Goal: Information Seeking & Learning: Learn about a topic

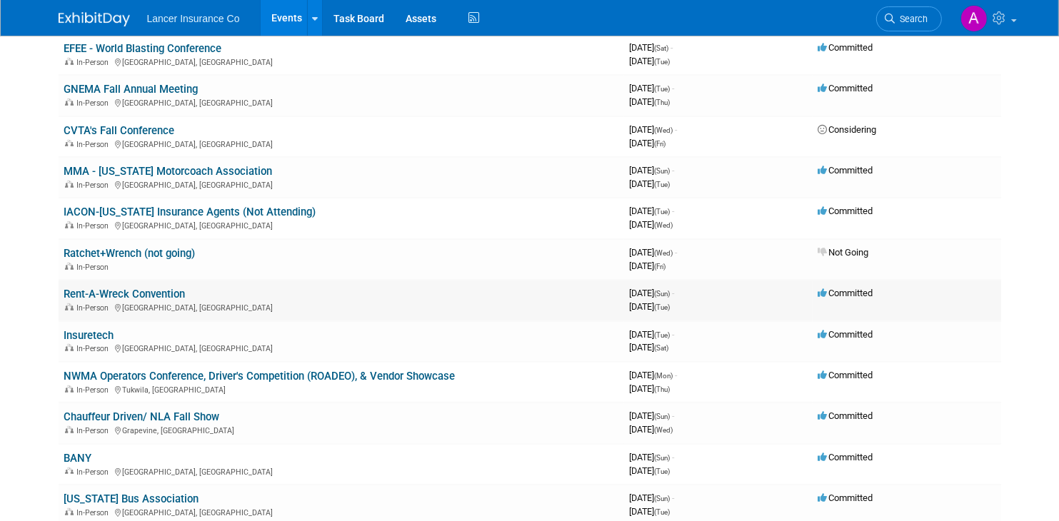
click at [161, 288] on link "Rent-A-Wreck Convention" at bounding box center [124, 294] width 121 height 13
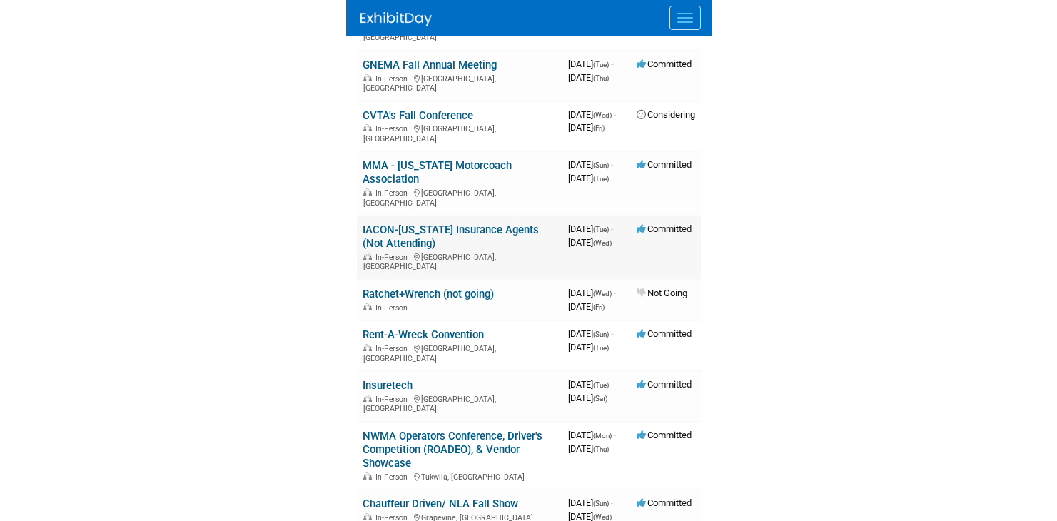
scroll to position [785, 0]
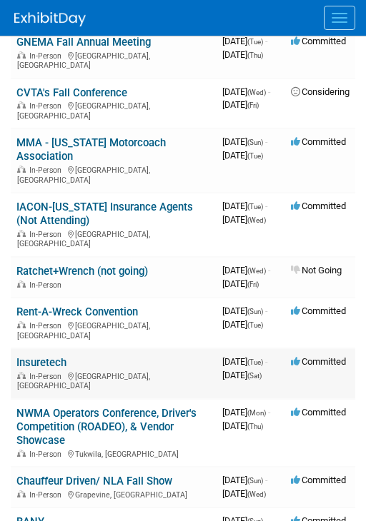
click at [43, 356] on link "Insuretech" at bounding box center [41, 362] width 50 height 13
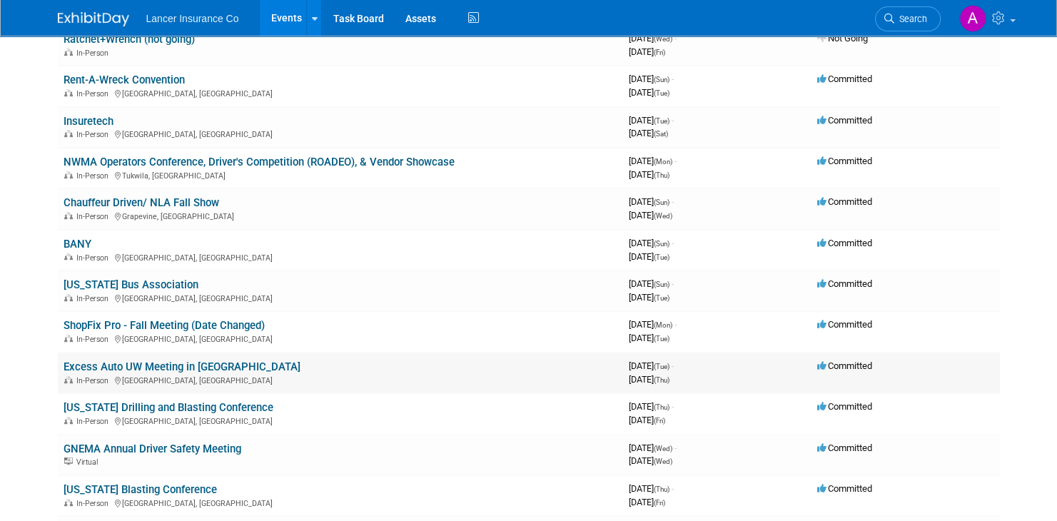
click at [162, 361] on link "Excess Auto UW Meeting in JAX" at bounding box center [182, 367] width 237 height 13
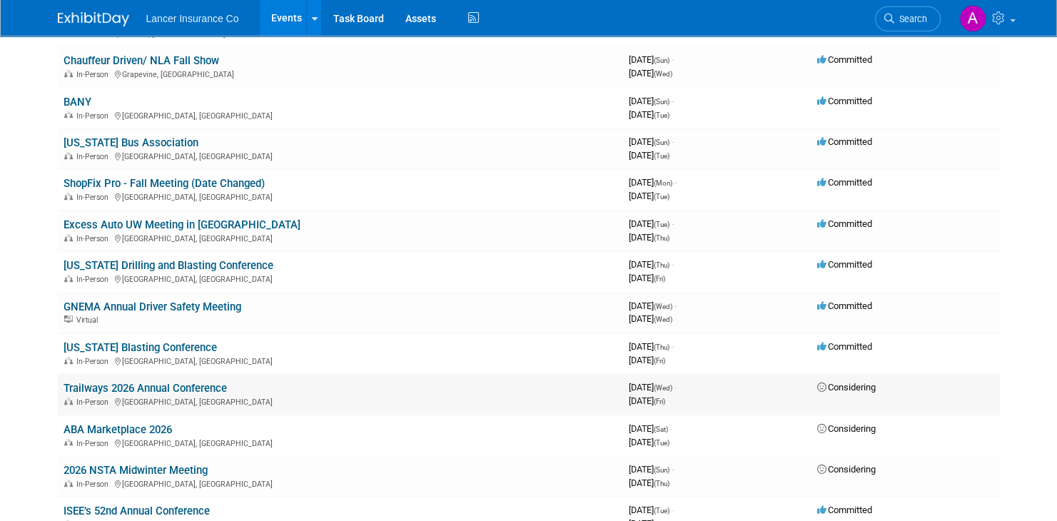
scroll to position [928, 0]
click at [174, 341] on link "Kentucky Blasting Conference" at bounding box center [141, 347] width 154 height 13
click at [166, 341] on link "Kentucky Blasting Conference" at bounding box center [141, 347] width 154 height 13
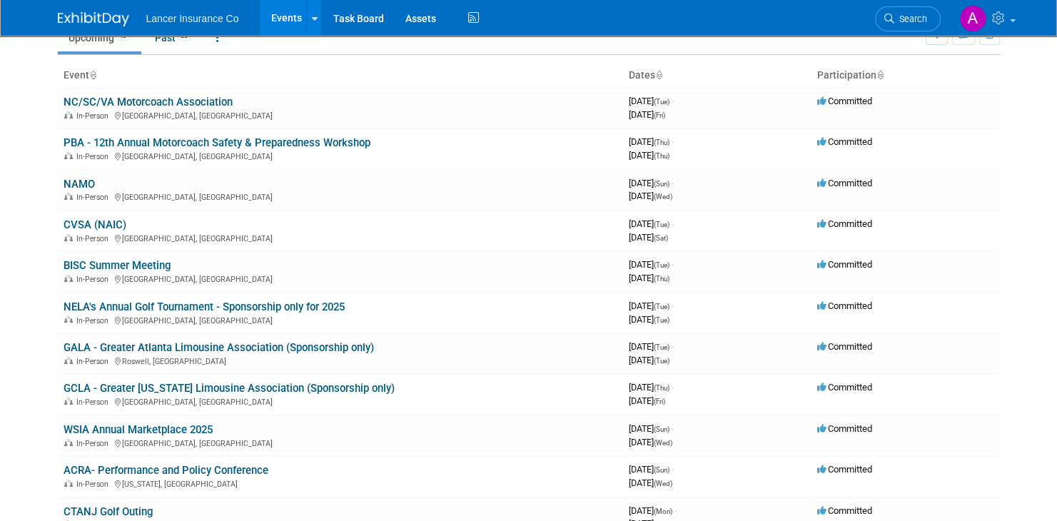
scroll to position [0, 0]
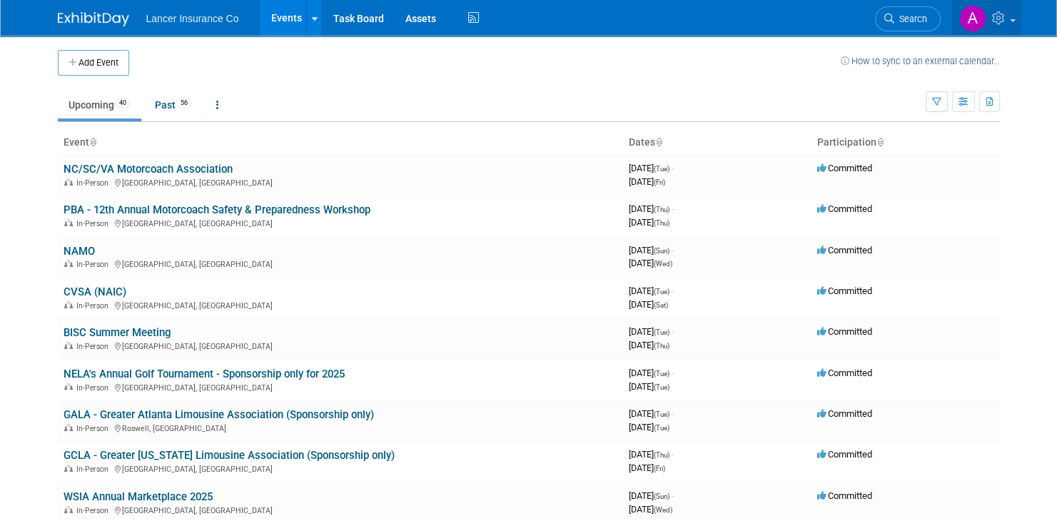
click at [1011, 19] on span at bounding box center [1013, 20] width 6 height 3
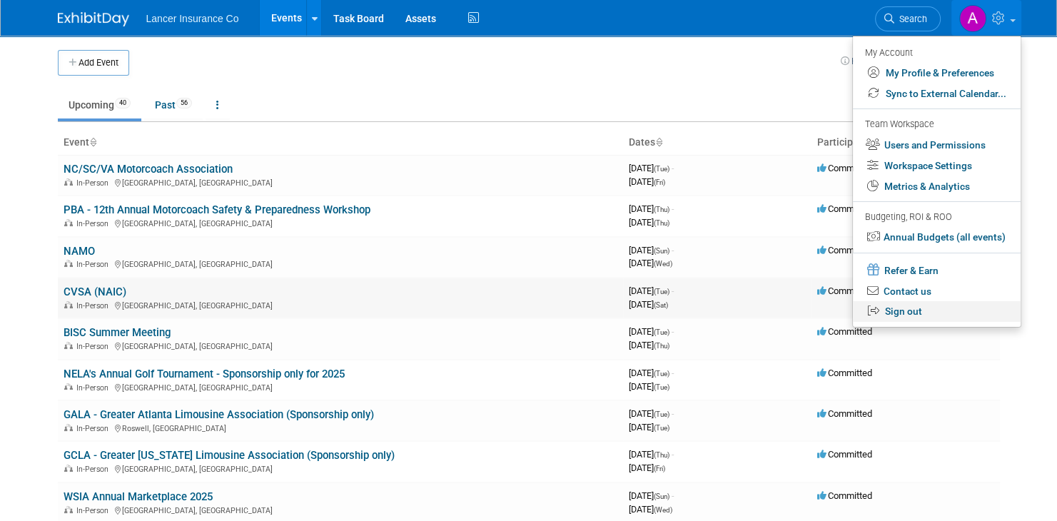
click at [904, 311] on link "Sign out" at bounding box center [937, 311] width 168 height 21
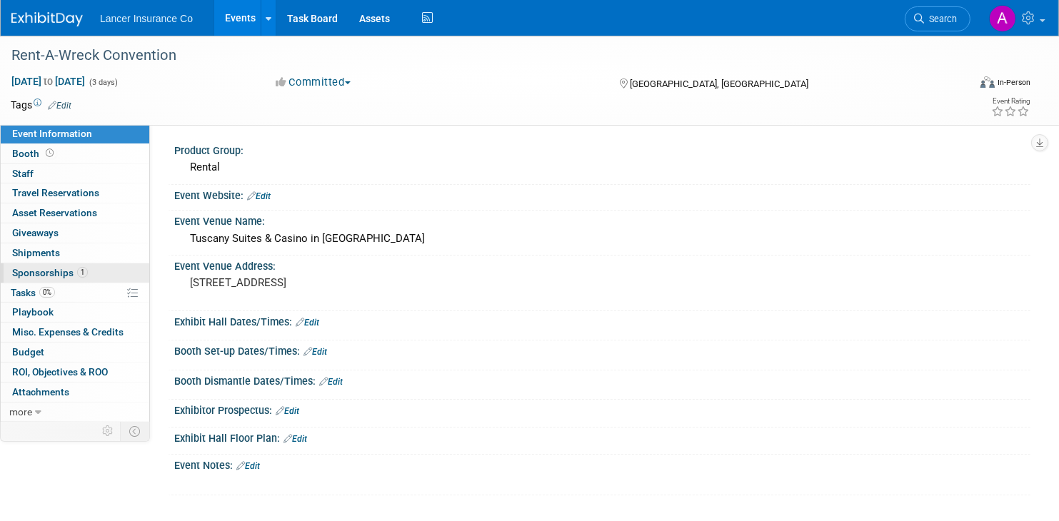
click at [34, 270] on span "Sponsorships 1" at bounding box center [50, 272] width 76 height 11
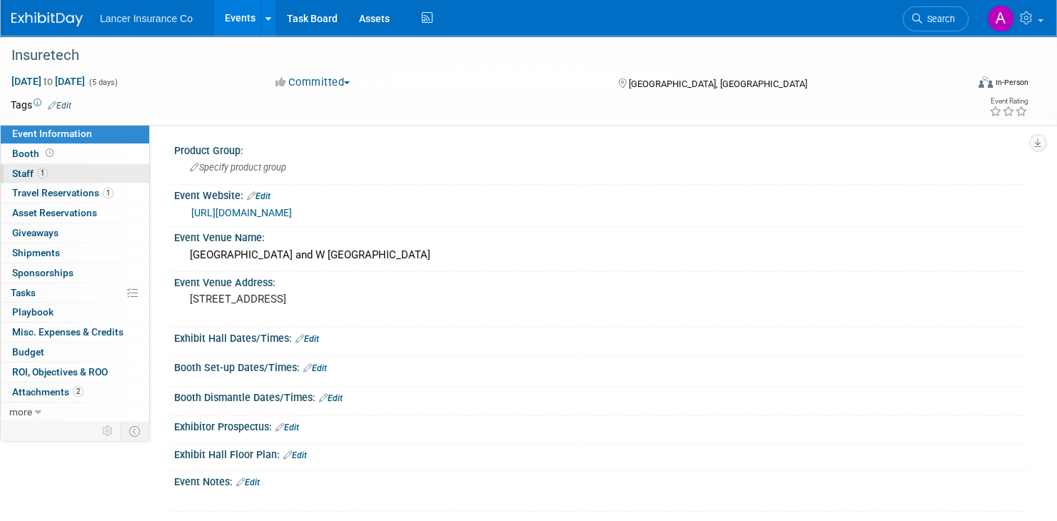
click at [37, 172] on span "1" at bounding box center [42, 173] width 11 height 11
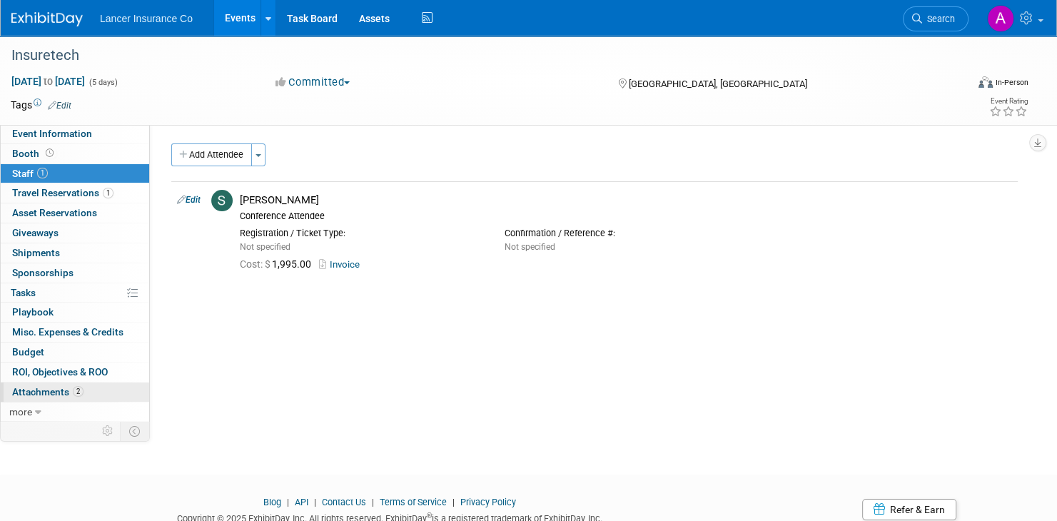
click at [53, 394] on span "Attachments 2" at bounding box center [47, 391] width 71 height 11
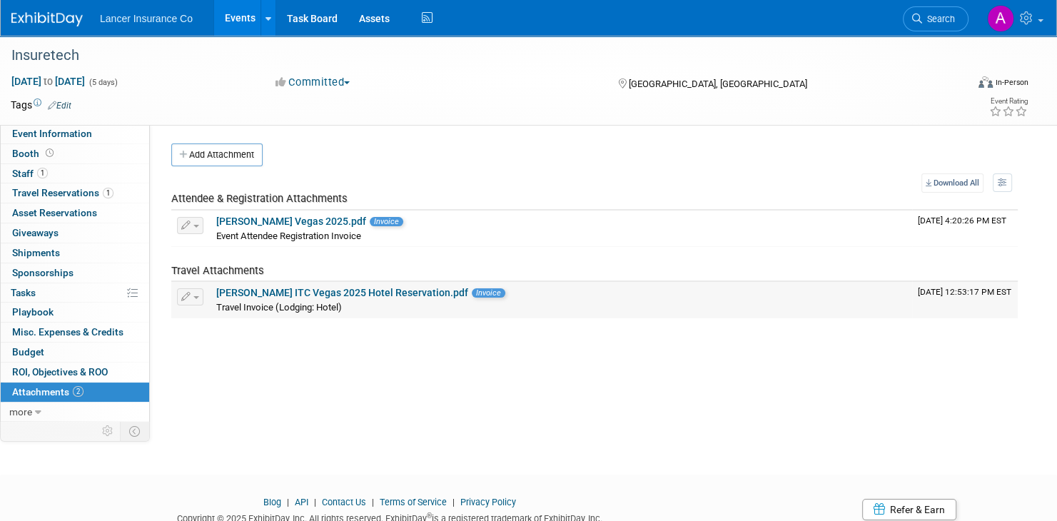
click at [321, 291] on link "Steve_Your ITC Vegas 2025 Hotel Reservation.pdf" at bounding box center [342, 292] width 252 height 11
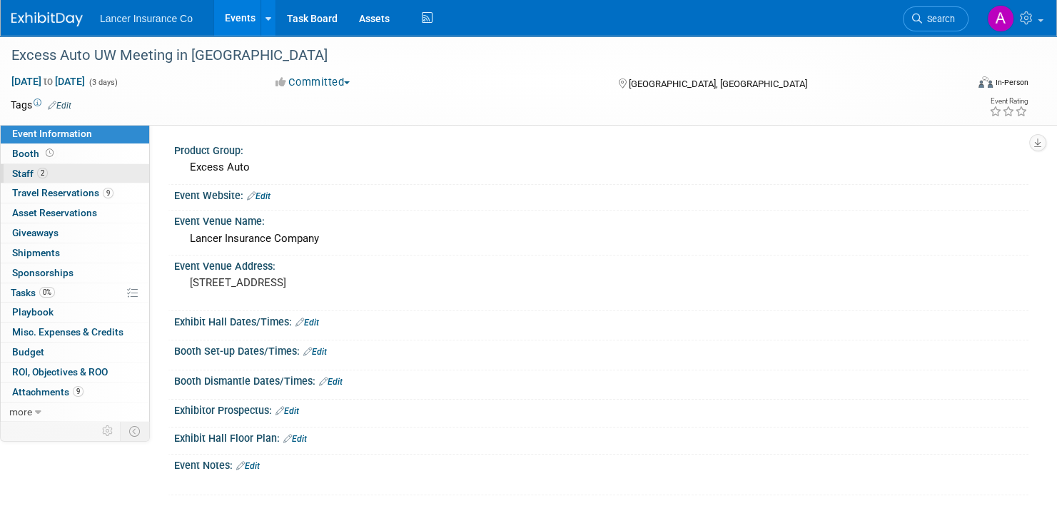
click at [24, 173] on span "Staff 2" at bounding box center [30, 173] width 36 height 11
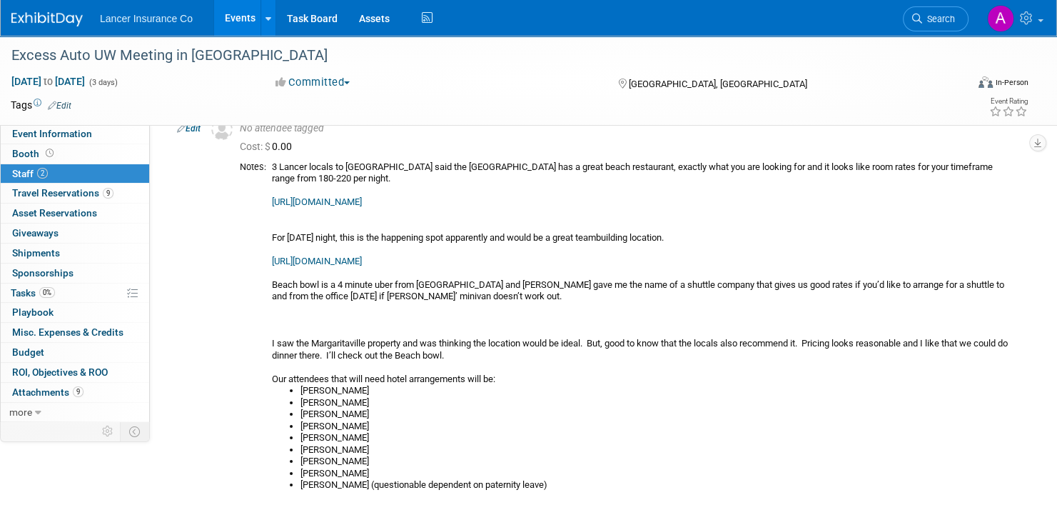
scroll to position [71, 62]
click at [49, 192] on span "Travel Reservations 9" at bounding box center [62, 192] width 101 height 11
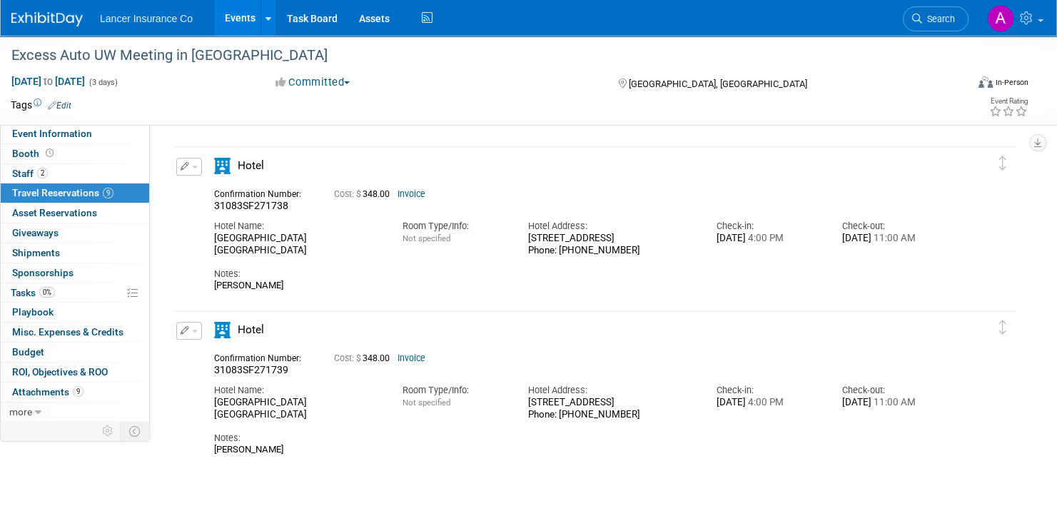
scroll to position [1050, 0]
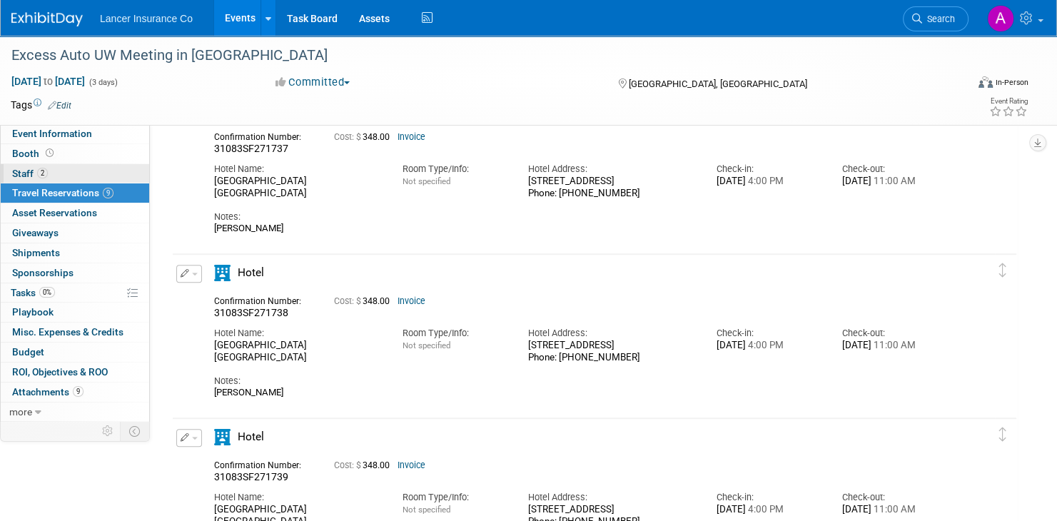
click at [30, 174] on span "Staff 2" at bounding box center [30, 173] width 36 height 11
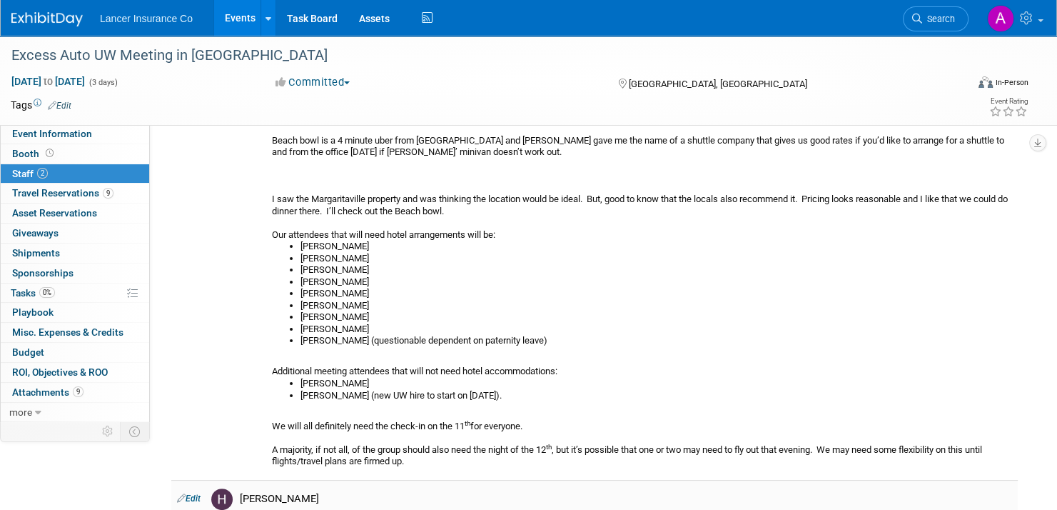
scroll to position [214, 109]
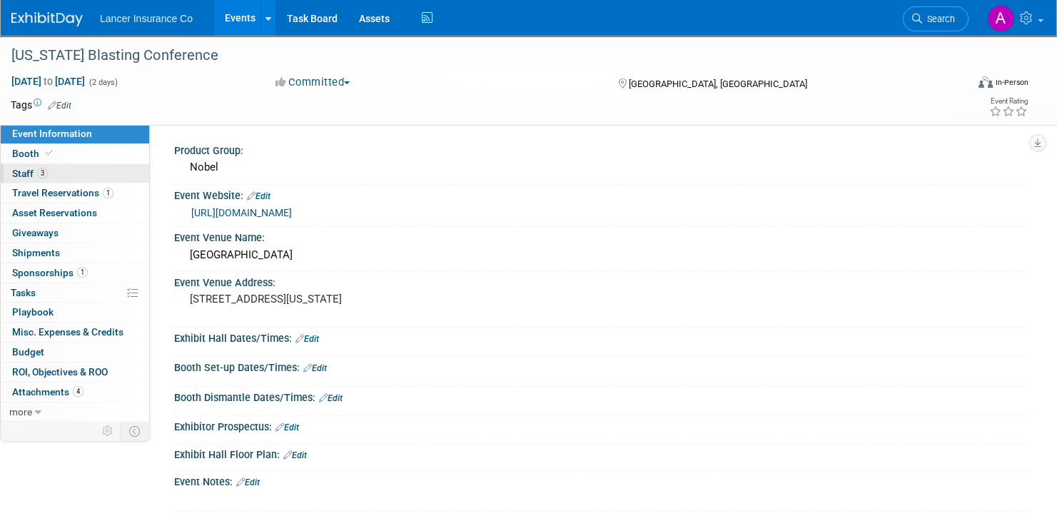
click at [23, 171] on span "Staff 3" at bounding box center [30, 173] width 36 height 11
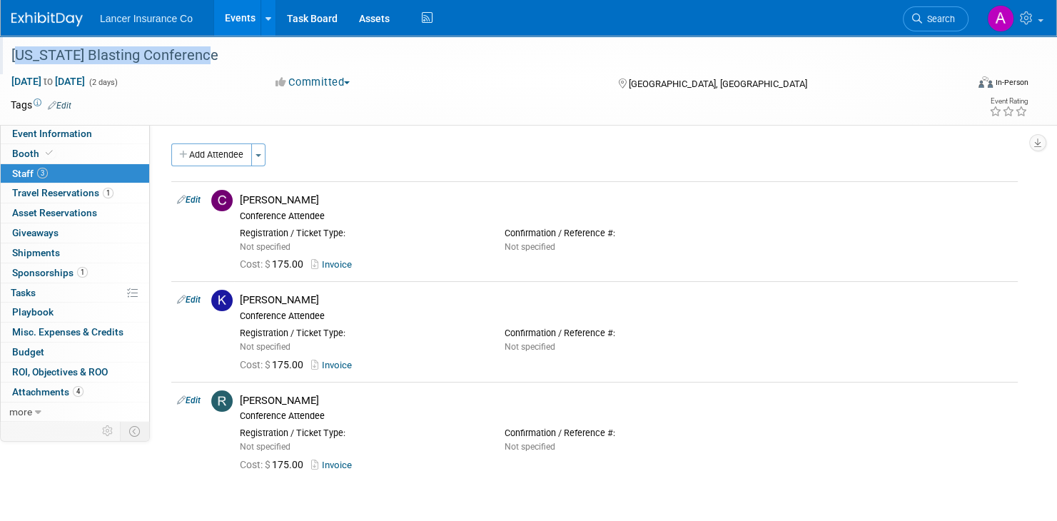
drag, startPoint x: 11, startPoint y: 48, endPoint x: 226, endPoint y: 49, distance: 214.9
click at [226, 49] on div "[US_STATE] Blasting Conference" at bounding box center [474, 56] width 936 height 26
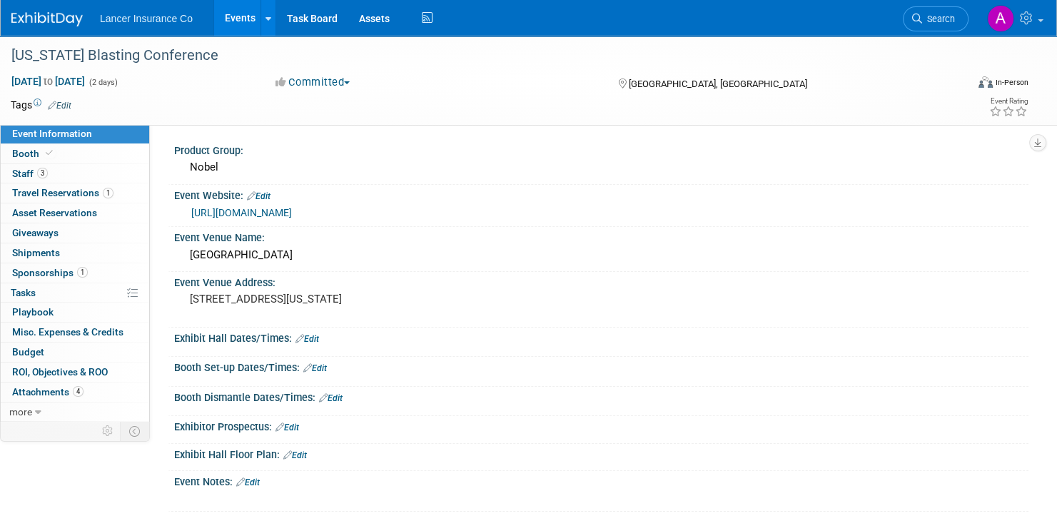
drag, startPoint x: 357, startPoint y: 208, endPoint x: 188, endPoint y: 221, distance: 169.0
click at [188, 221] on div "[URL][DOMAIN_NAME]" at bounding box center [601, 211] width 855 height 21
copy link "[URL][DOMAIN_NAME]"
click at [54, 273] on span "Sponsorships 1" at bounding box center [50, 272] width 76 height 11
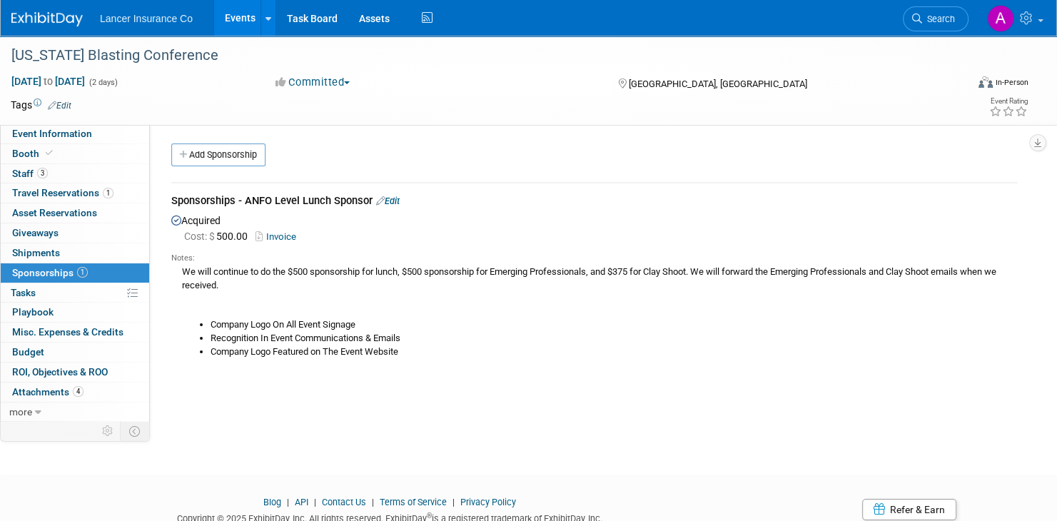
drag, startPoint x: 246, startPoint y: 201, endPoint x: 370, endPoint y: 202, distance: 124.2
click at [370, 202] on div "Sponsorships - ANFO Level Lunch Sponsor Edit" at bounding box center [594, 202] width 847 height 18
copy div "ANFO Level Lunch Sponsor"
drag, startPoint x: 183, startPoint y: 268, endPoint x: 242, endPoint y: 281, distance: 60.6
click at [242, 281] on div "We will continue to do the $500 sponsorship for lunch, $500 sponsorship for Eme…" at bounding box center [594, 311] width 847 height 94
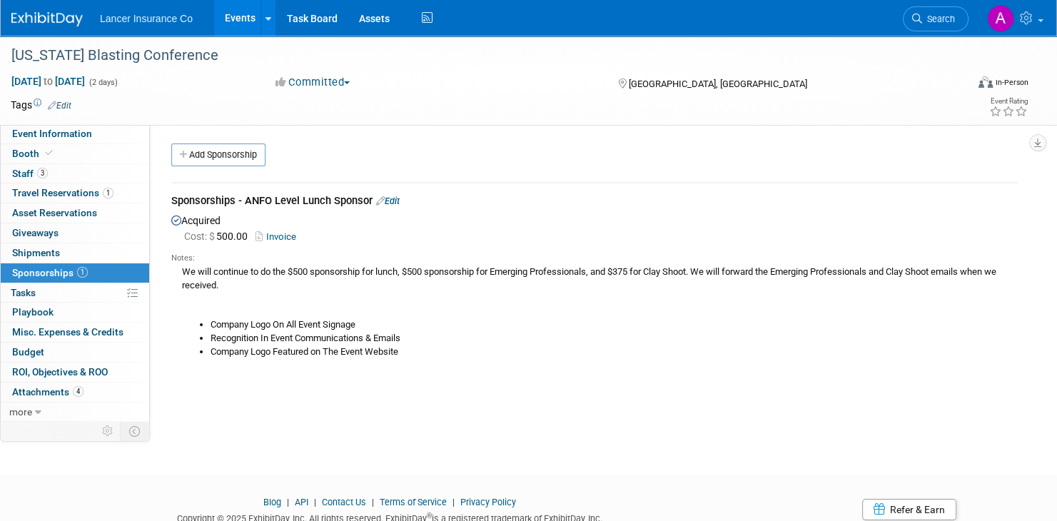
copy div "We will continue to do the $500 sponsorship for lunch, $500 sponsorship for Eme…"
click at [46, 390] on span "Attachments 4" at bounding box center [47, 391] width 71 height 11
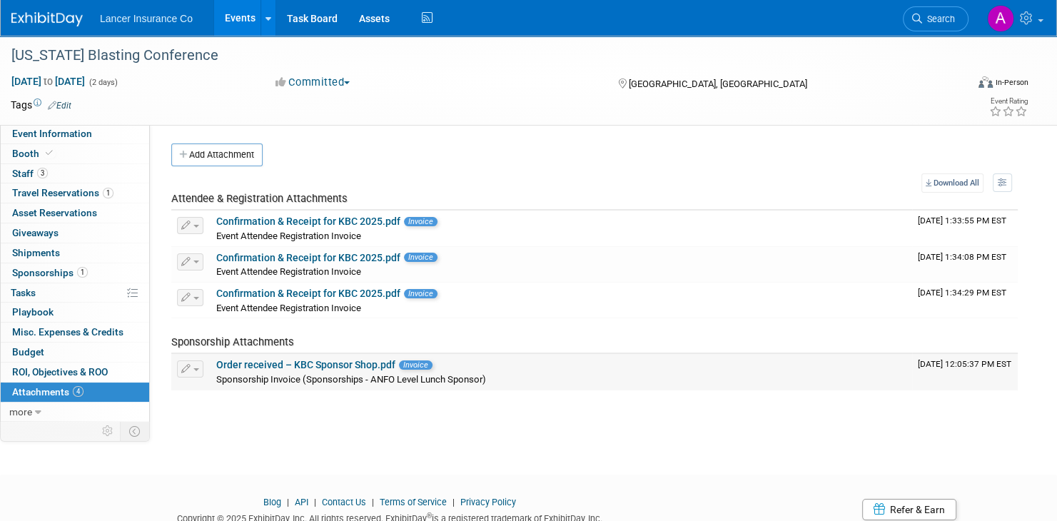
click at [354, 361] on link "Order received – KBC Sponsor Shop.pdf" at bounding box center [305, 364] width 179 height 11
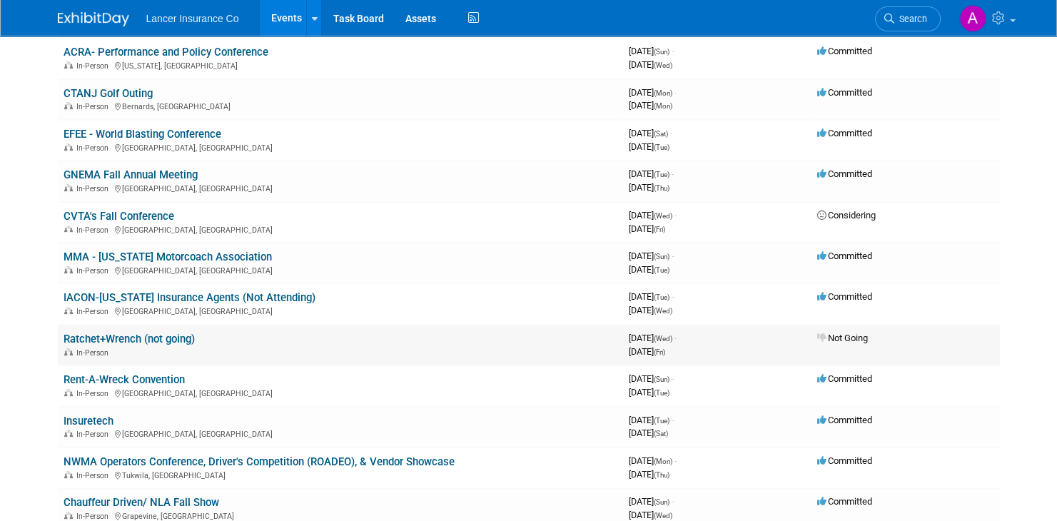
scroll to position [500, 0]
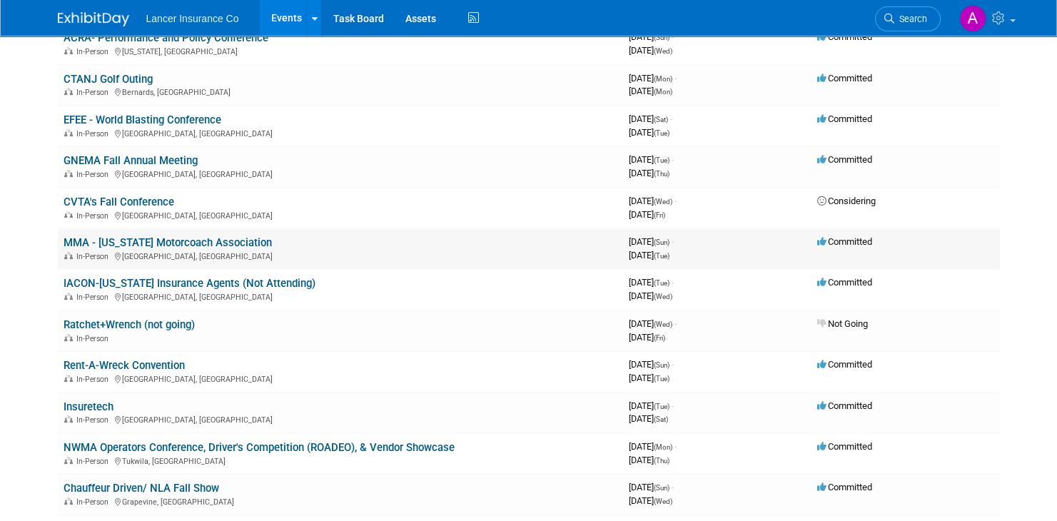
click at [211, 236] on link "MMA - [US_STATE] Motorcoach Association" at bounding box center [168, 242] width 208 height 13
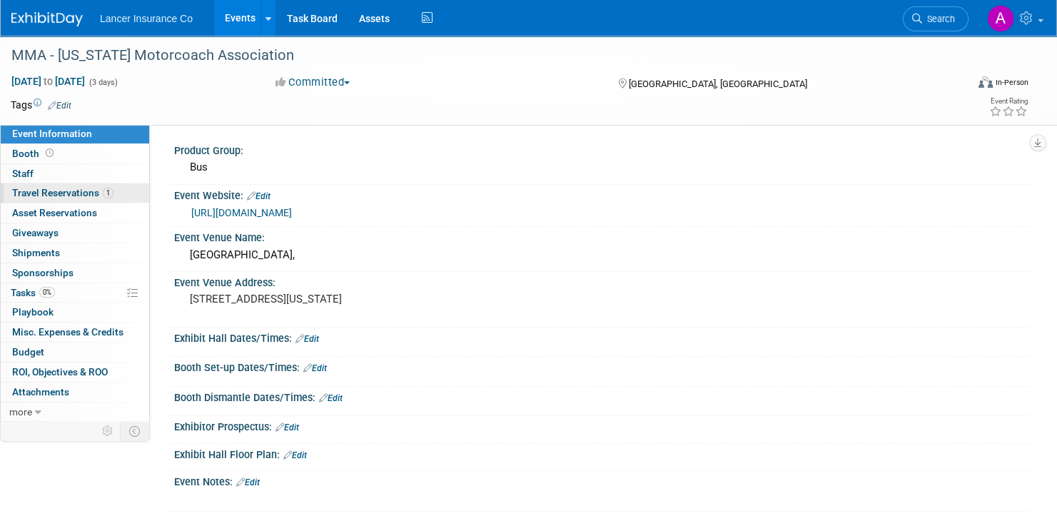
click at [65, 189] on span "Travel Reservations 1" at bounding box center [62, 192] width 101 height 11
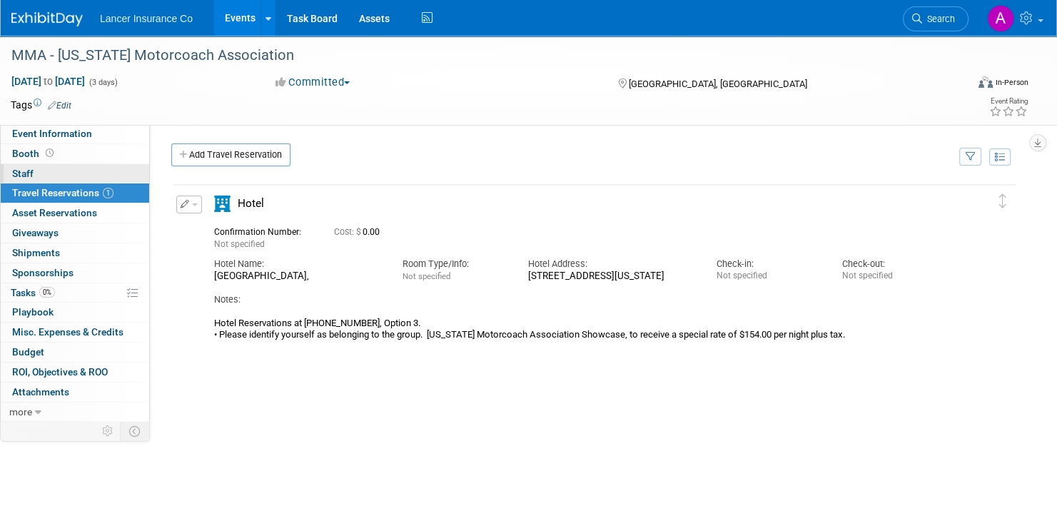
click at [18, 172] on span "Staff 0" at bounding box center [22, 173] width 21 height 11
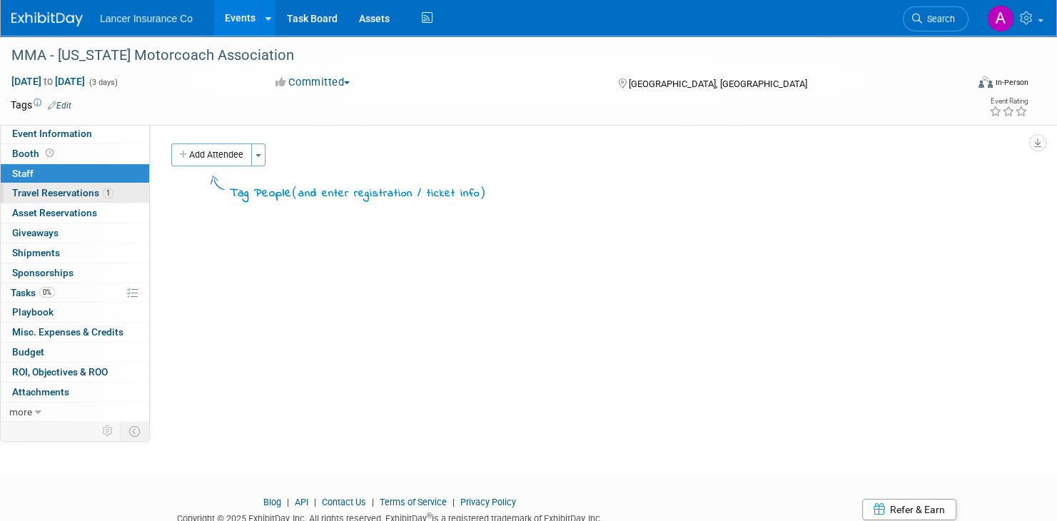
click at [68, 191] on span "Travel Reservations 1" at bounding box center [62, 192] width 101 height 11
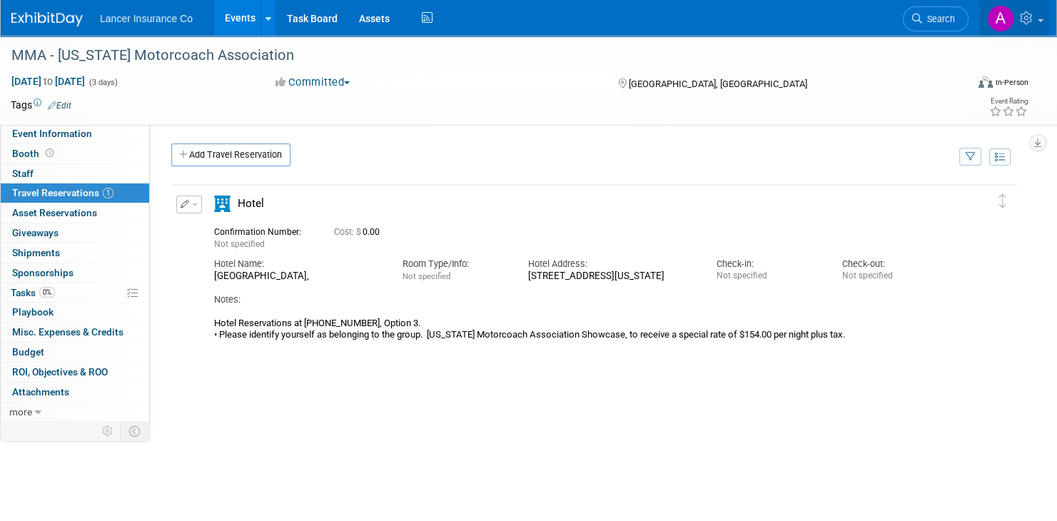
click at [1045, 18] on link at bounding box center [1015, 18] width 70 height 36
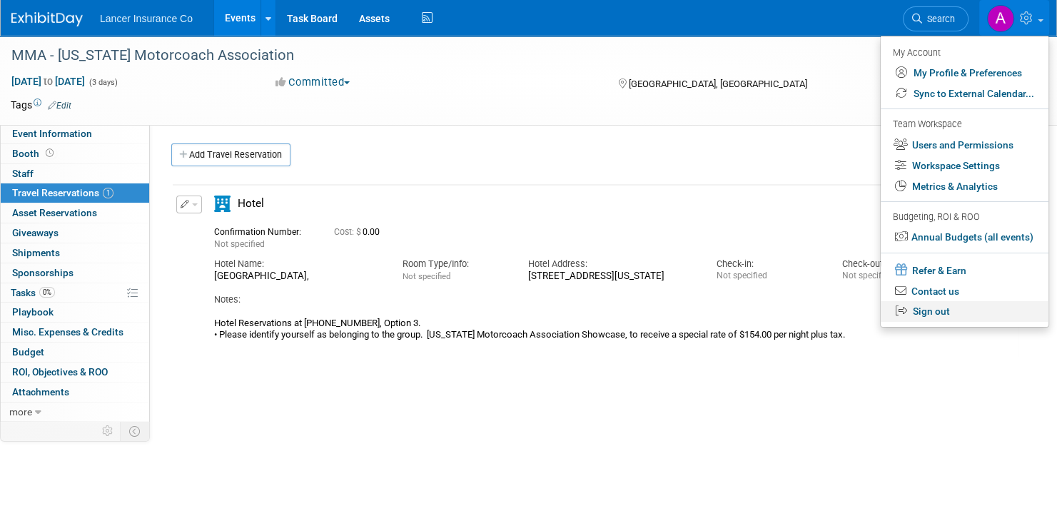
click at [942, 309] on link "Sign out" at bounding box center [965, 311] width 168 height 21
